Goal: Information Seeking & Learning: Check status

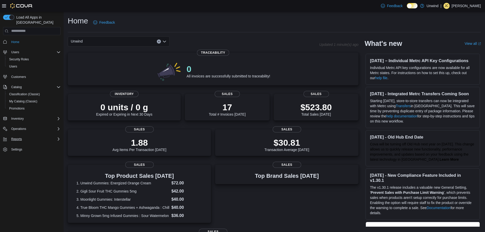
click at [51, 136] on div "Reports" at bounding box center [34, 139] width 51 height 6
click at [26, 172] on div "Reports" at bounding box center [33, 175] width 53 height 6
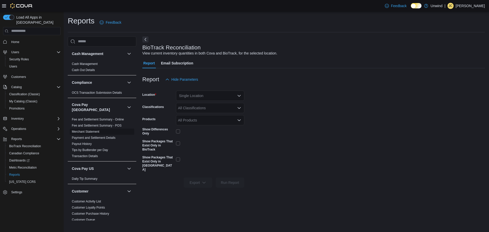
click at [89, 130] on link "Merchant Statement" at bounding box center [85, 132] width 27 height 4
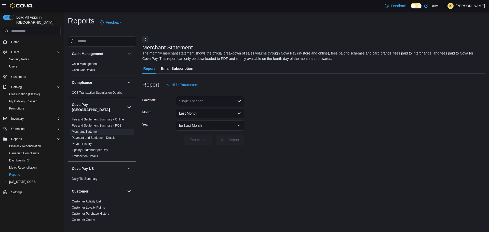
click at [224, 103] on div "Single Location" at bounding box center [210, 101] width 68 height 10
click at [217, 117] on span "3505 8th Street South" at bounding box center [210, 117] width 35 height 5
click at [217, 118] on button "Last Month" at bounding box center [210, 113] width 68 height 10
click at [269, 120] on form "Location 3505 8th Street South Month Last Month Year for Last Month Export Run …" at bounding box center [313, 117] width 342 height 55
click at [25, 116] on button "Inventory" at bounding box center [17, 119] width 17 height 6
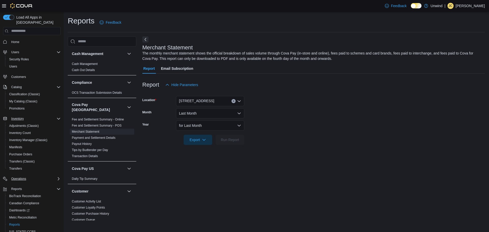
click at [34, 175] on button "Operations" at bounding box center [32, 178] width 62 height 7
click at [17, 208] on span "Dashboards" at bounding box center [19, 210] width 20 height 4
click at [21, 2] on div at bounding box center [17, 6] width 31 height 12
click at [21, 4] on img at bounding box center [21, 5] width 23 height 5
click at [2, 7] on div "Feedback Dark Mode Unwind | JC Jonathan Chicka" at bounding box center [244, 6] width 489 height 12
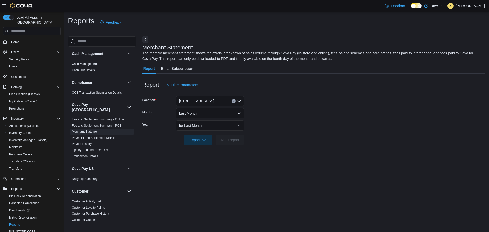
click at [3, 6] on icon at bounding box center [4, 5] width 4 height 3
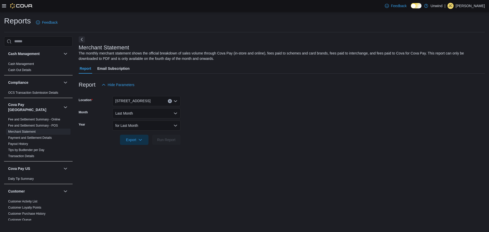
click at [3, 6] on icon at bounding box center [4, 5] width 4 height 3
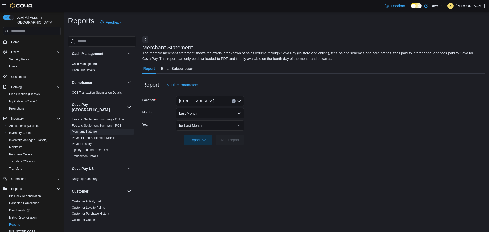
click at [22, 41] on div "Home Users Security Roles Users Customers Catalog Classification (Classic) My C…" at bounding box center [32, 142] width 58 height 210
click at [15, 40] on span "Home" at bounding box center [15, 42] width 8 height 4
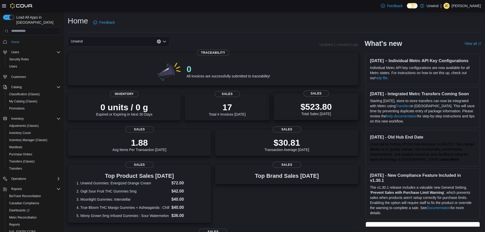
click at [321, 107] on p "$523.80" at bounding box center [315, 107] width 31 height 10
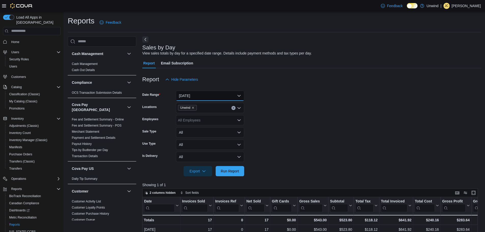
click at [226, 93] on button "Today" at bounding box center [210, 96] width 68 height 10
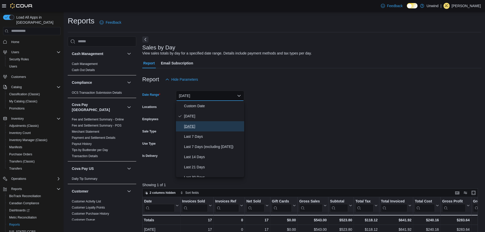
click at [202, 124] on span "Yesterday" at bounding box center [213, 126] width 58 height 6
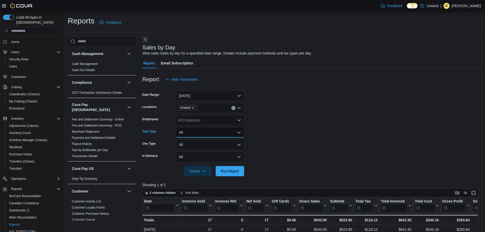
click at [220, 130] on button "All" at bounding box center [210, 132] width 68 height 10
click at [218, 144] on button "All" at bounding box center [210, 144] width 68 height 10
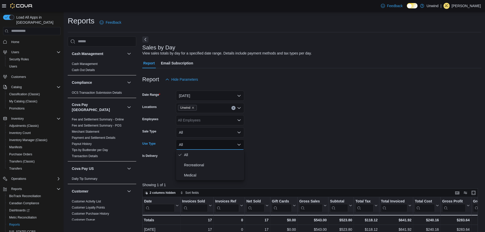
click at [218, 144] on button "All" at bounding box center [210, 144] width 68 height 10
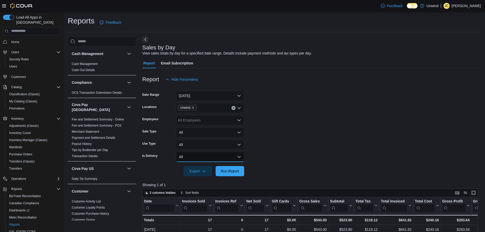
click at [220, 157] on button "All" at bounding box center [210, 157] width 68 height 10
click at [283, 140] on form "Date Range Yesterday Locations Unwind Employees All Employees Sale Type All Use…" at bounding box center [311, 131] width 339 height 92
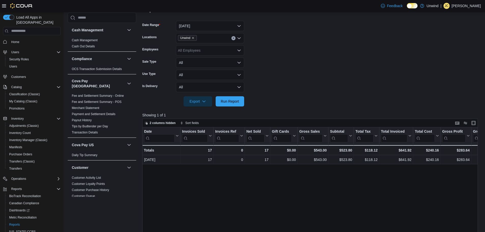
scroll to position [76, 0]
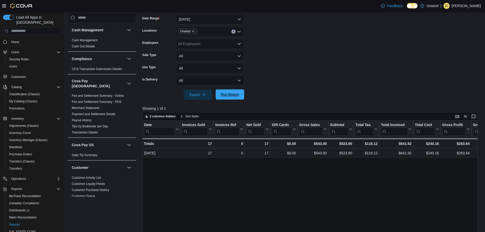
click at [239, 96] on span "Run Report" at bounding box center [230, 94] width 18 height 5
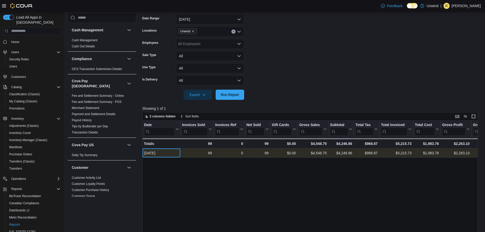
click at [162, 152] on div "Aug 10, 2025" at bounding box center [161, 153] width 35 height 6
click at [181, 152] on div "99 - Invoices Sold, column 2, row 1" at bounding box center [196, 152] width 33 height 9
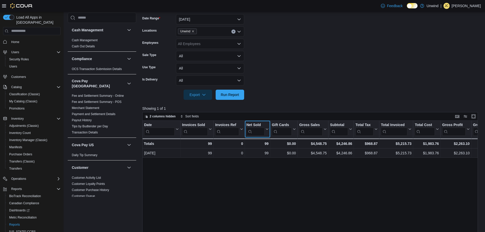
click at [258, 131] on input "search" at bounding box center [255, 131] width 18 height 8
click at [285, 104] on div at bounding box center [311, 103] width 339 height 6
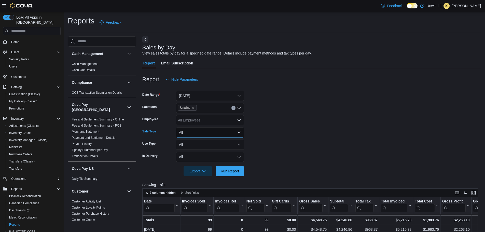
click at [185, 136] on button "All" at bounding box center [210, 132] width 68 height 10
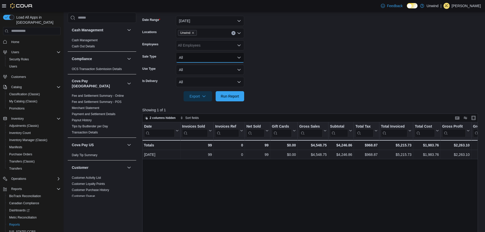
scroll to position [76, 0]
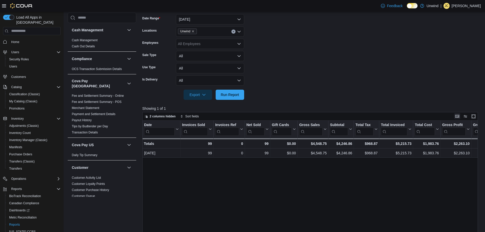
click at [460, 116] on button "Keyboard shortcuts" at bounding box center [457, 116] width 6 height 6
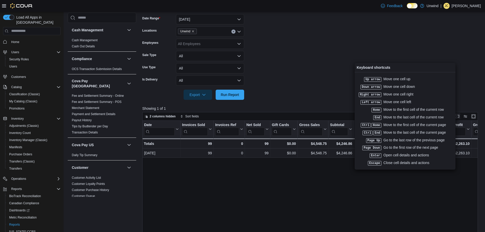
click at [460, 116] on button "Keyboard shortcuts" at bounding box center [457, 116] width 6 height 6
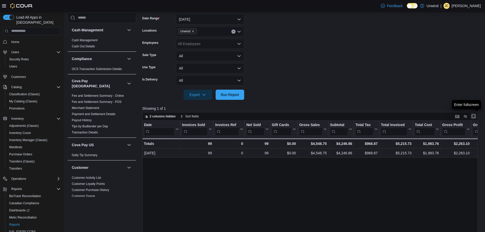
click at [476, 117] on button "Enter fullscreen" at bounding box center [473, 116] width 6 height 6
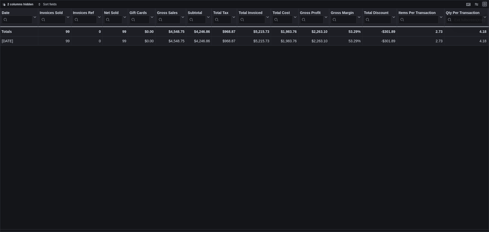
click at [484, 4] on button "Exit fullscreen" at bounding box center [484, 4] width 6 height 6
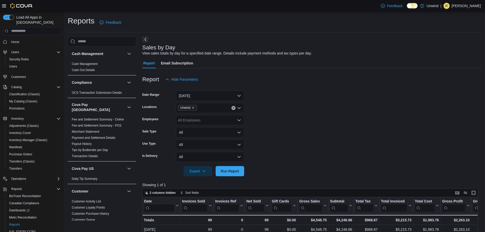
click at [310, 107] on form "Date Range Yesterday Locations Unwind Employees All Employees Sale Type All Use…" at bounding box center [311, 131] width 339 height 92
click at [203, 131] on button "All" at bounding box center [210, 132] width 68 height 10
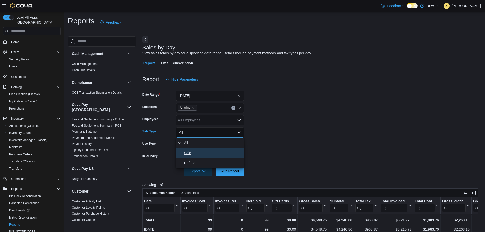
click at [202, 150] on span "Sale" at bounding box center [213, 153] width 58 height 6
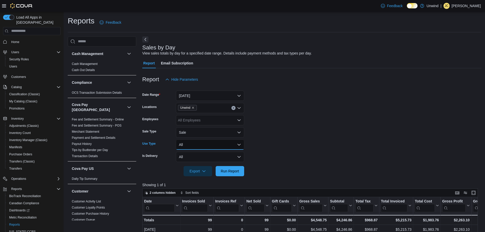
click at [203, 146] on button "All" at bounding box center [210, 144] width 68 height 10
click at [204, 164] on span "Recreational" at bounding box center [213, 165] width 58 height 6
click at [196, 155] on button "All" at bounding box center [210, 157] width 68 height 10
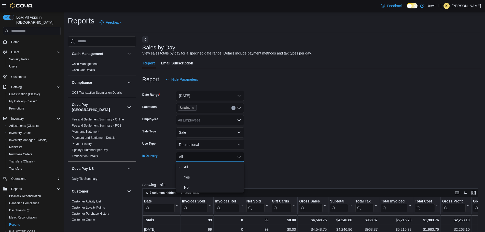
click at [273, 159] on form "Date Range Yesterday Locations Unwind Employees All Employees Sale Type Sale Us…" at bounding box center [311, 131] width 339 height 92
click at [201, 171] on span "Export" at bounding box center [198, 171] width 22 height 10
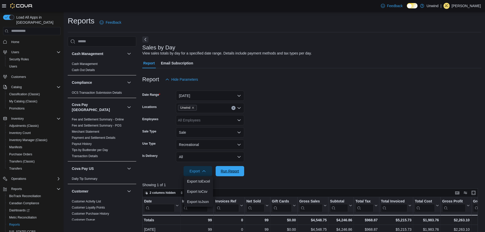
drag, startPoint x: 232, startPoint y: 168, endPoint x: 282, endPoint y: 152, distance: 53.1
click at [231, 169] on span "Run Report" at bounding box center [230, 170] width 18 height 5
click at [203, 118] on div "All Employees" at bounding box center [210, 120] width 68 height 10
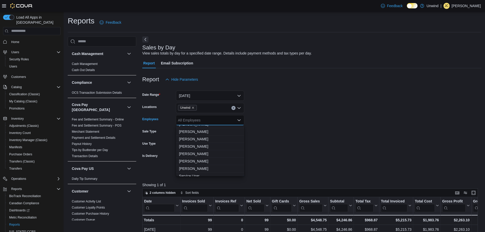
scroll to position [38, 0]
click at [271, 134] on form "Date Range Yesterday Locations Unwind Employees All Employees Combo box. Select…" at bounding box center [311, 131] width 339 height 92
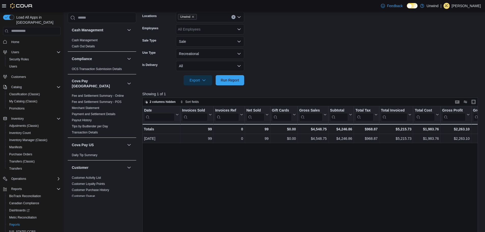
scroll to position [102, 0]
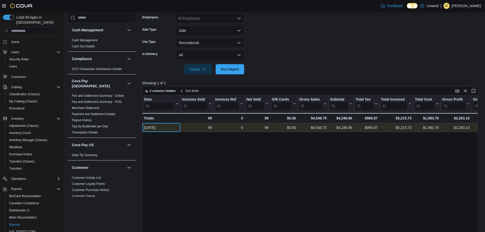
click at [163, 130] on div "Aug 10, 2025" at bounding box center [161, 127] width 35 height 6
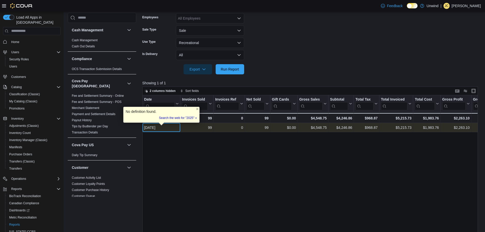
click at [173, 126] on div "Aug 10, 2025" at bounding box center [161, 127] width 35 height 6
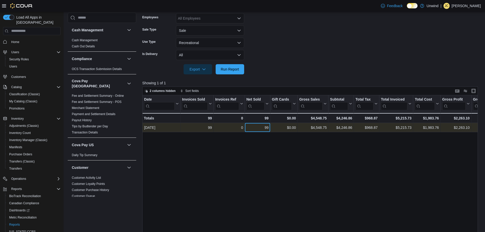
click at [268, 127] on div "99" at bounding box center [257, 127] width 22 height 6
click at [267, 128] on div "99" at bounding box center [257, 127] width 22 height 6
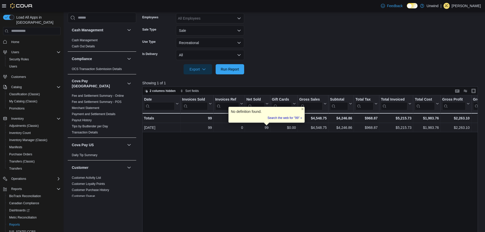
click at [269, 132] on div "Date Click to view column header actions Invoices Sold Click to view column hea…" at bounding box center [311, 183] width 339 height 177
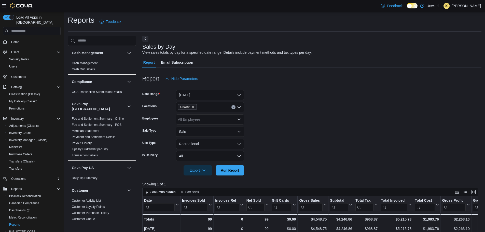
scroll to position [0, 0]
click at [16, 40] on span "Home" at bounding box center [15, 42] width 8 height 4
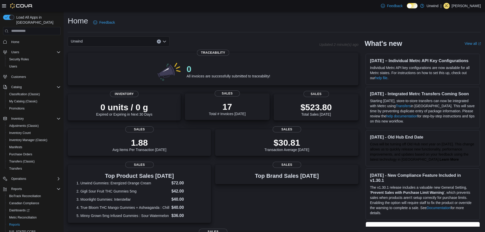
click at [227, 109] on p "17" at bounding box center [227, 107] width 37 height 10
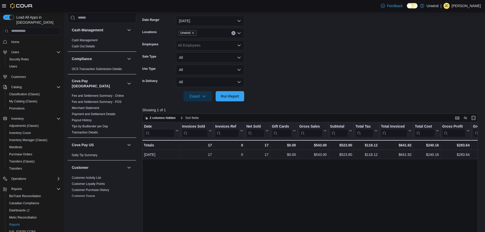
scroll to position [76, 0]
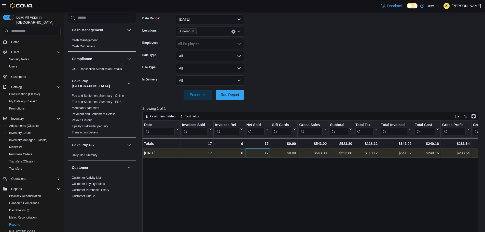
click at [267, 153] on div "17" at bounding box center [257, 153] width 22 height 6
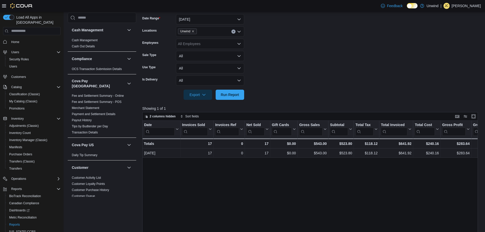
click at [304, 60] on form "Date Range Today Locations Unwind Employees All Employees Sale Type All Use Typ…" at bounding box center [311, 54] width 339 height 92
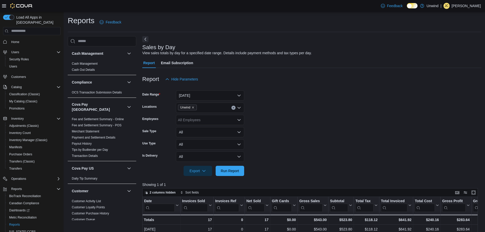
scroll to position [0, 0]
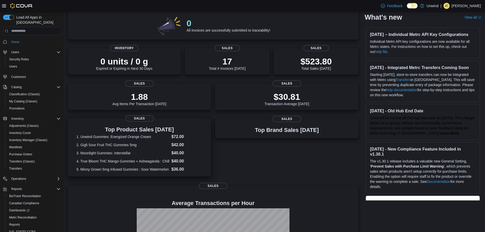
scroll to position [51, 0]
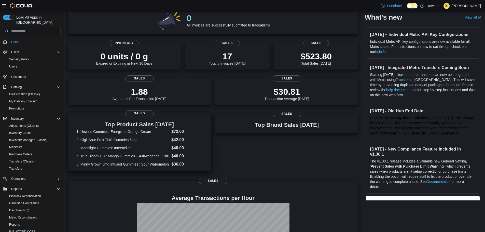
click at [195, 135] on dl "1. Unwind Gummies: Energized Orange Cream $72.00 2. Gigli Sour Fruit THC Gummie…" at bounding box center [139, 148] width 126 height 39
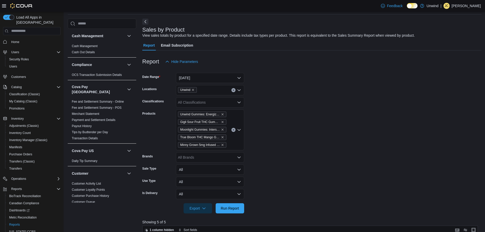
scroll to position [25, 0]
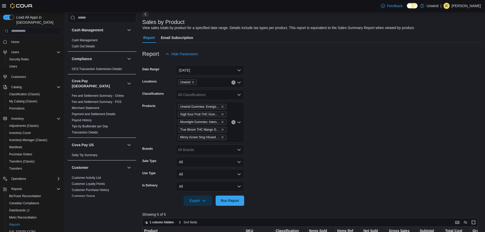
click at [238, 122] on icon "Open list of options" at bounding box center [238, 122] width 3 height 2
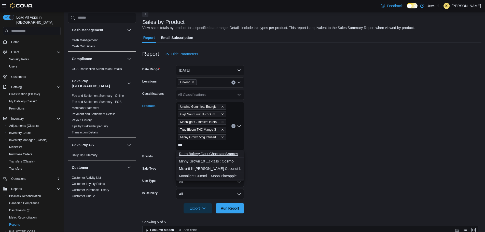
type input "***"
click at [232, 154] on strong "Smo" at bounding box center [229, 154] width 8 height 4
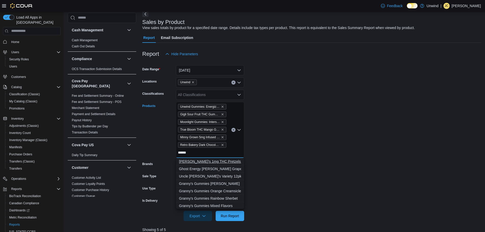
type input "******"
click at [227, 159] on div "[PERSON_NAME]'s 1mg THC Pretzels: S'more s" at bounding box center [210, 161] width 62 height 5
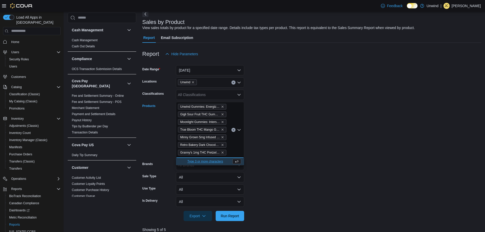
click at [222, 135] on span "Minny Grown 5mg Infused Gummies : Sour Watermelon" at bounding box center [202, 137] width 44 height 5
click at [222, 137] on icon "Remove Minny Grown 5mg Infused Gummies : Sour Watermelon from selection in this…" at bounding box center [222, 137] width 3 height 3
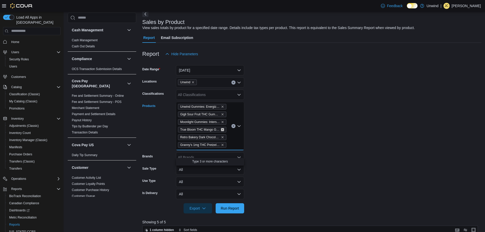
click at [222, 129] on icon "Remove True Bloom THC Mango Gummies + Ashwaganda : Chill from selection in this…" at bounding box center [222, 129] width 3 height 3
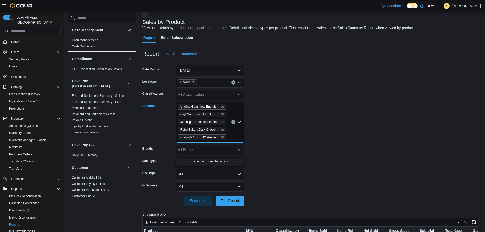
click at [221, 124] on span "Moonlight Gummies: Interstellar" at bounding box center [202, 121] width 44 height 5
click at [222, 121] on icon "Remove Moonlight Gummies: Interstellar from selection in this group" at bounding box center [222, 122] width 2 height 2
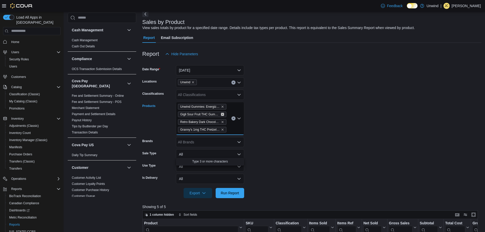
click at [222, 114] on icon "Remove Gigli Sour Fruit THC Gummies 5mg from selection in this group" at bounding box center [222, 114] width 3 height 3
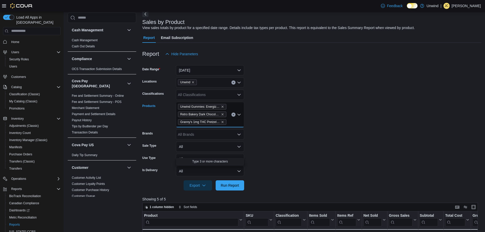
click at [222, 107] on span "Unwind Gummies: Energized Orange Cream" at bounding box center [202, 106] width 44 height 5
click at [222, 107] on icon "Remove Unwind Gummies: Energized Orange Cream from selection in this group" at bounding box center [222, 106] width 3 height 3
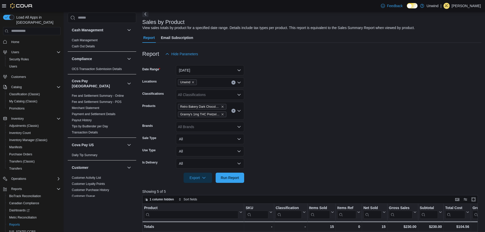
click at [269, 100] on form "Date Range [DATE] Locations Unwind Classifications All Classifications Products…" at bounding box center [311, 121] width 339 height 124
click at [216, 68] on button "[DATE]" at bounding box center [210, 70] width 68 height 10
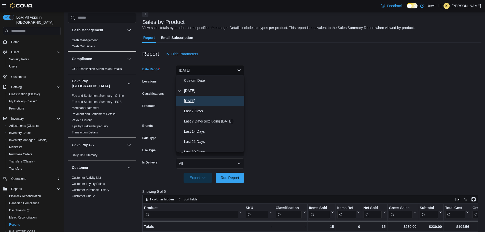
click at [203, 104] on button "[DATE]" at bounding box center [210, 101] width 68 height 10
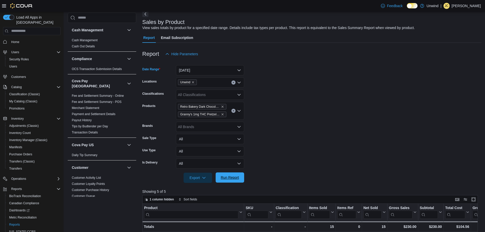
click at [236, 178] on span "Run Report" at bounding box center [230, 177] width 18 height 5
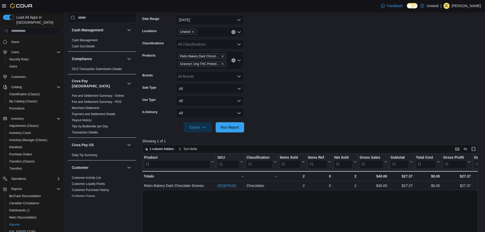
scroll to position [76, 0]
